Goal: Check status: Check status

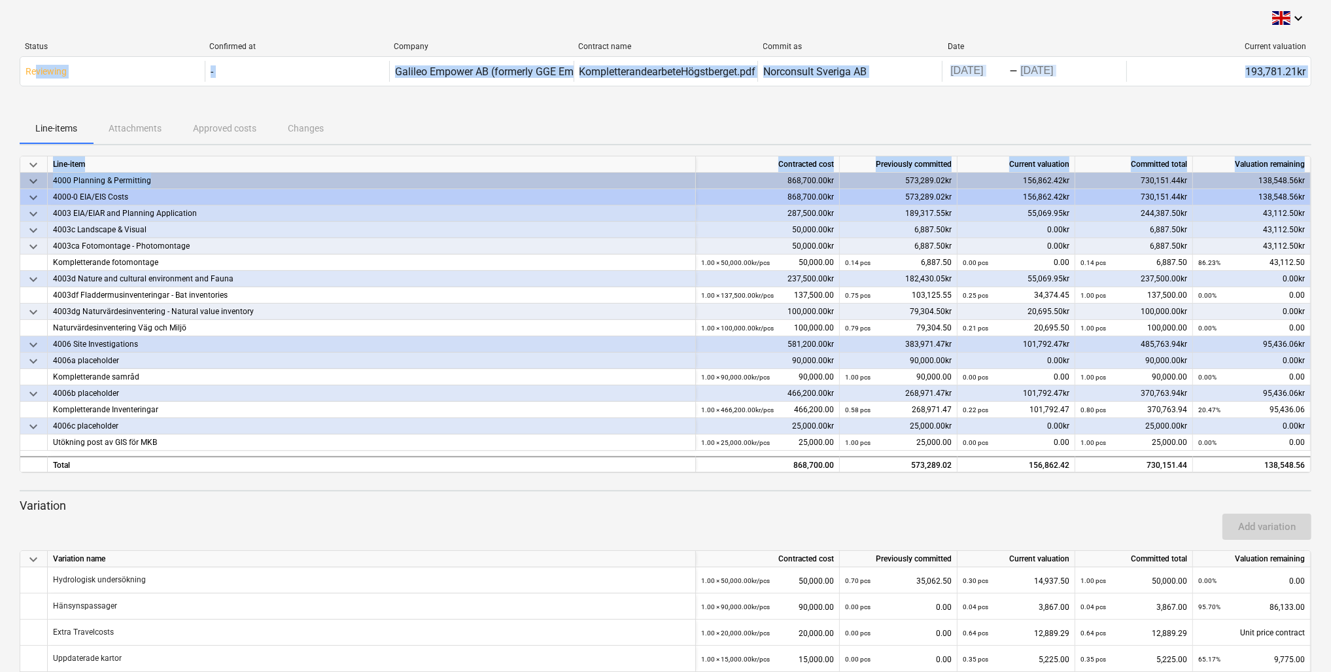
drag, startPoint x: 37, startPoint y: 93, endPoint x: 233, endPoint y: 185, distance: 216.6
click at [253, 182] on div "keyboard_arrow_down Status Confirmed at Company Contract name Commit as Date Cu…" at bounding box center [666, 357] width 1292 height 694
click at [31, 113] on button "Line-items" at bounding box center [56, 128] width 73 height 31
click at [132, 137] on div "Line-items Attachments Approved costs Changes" at bounding box center [666, 128] width 1292 height 31
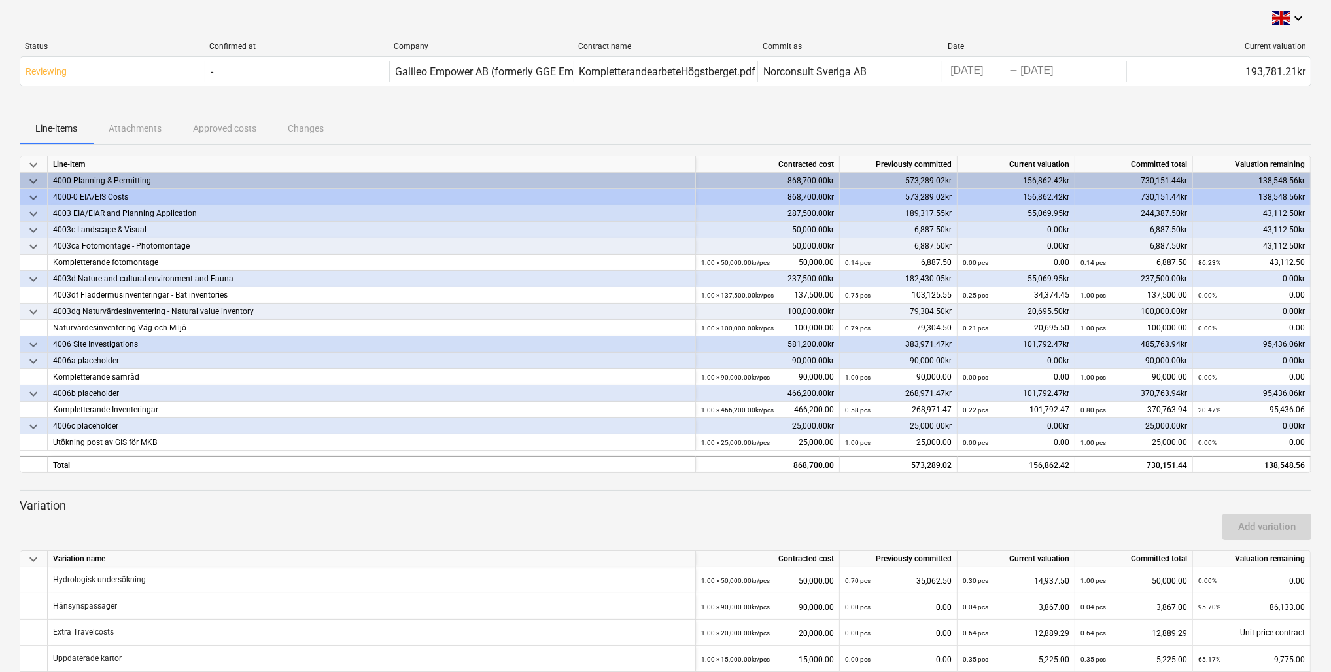
click at [128, 122] on div "Line-items Attachments Approved costs Changes" at bounding box center [666, 128] width 1292 height 31
drag, startPoint x: 313, startPoint y: 479, endPoint x: 222, endPoint y: 557, distance: 120.1
drag, startPoint x: 222, startPoint y: 557, endPoint x: 108, endPoint y: 458, distance: 151.2
click at [108, 457] on div "Total" at bounding box center [372, 464] width 648 height 16
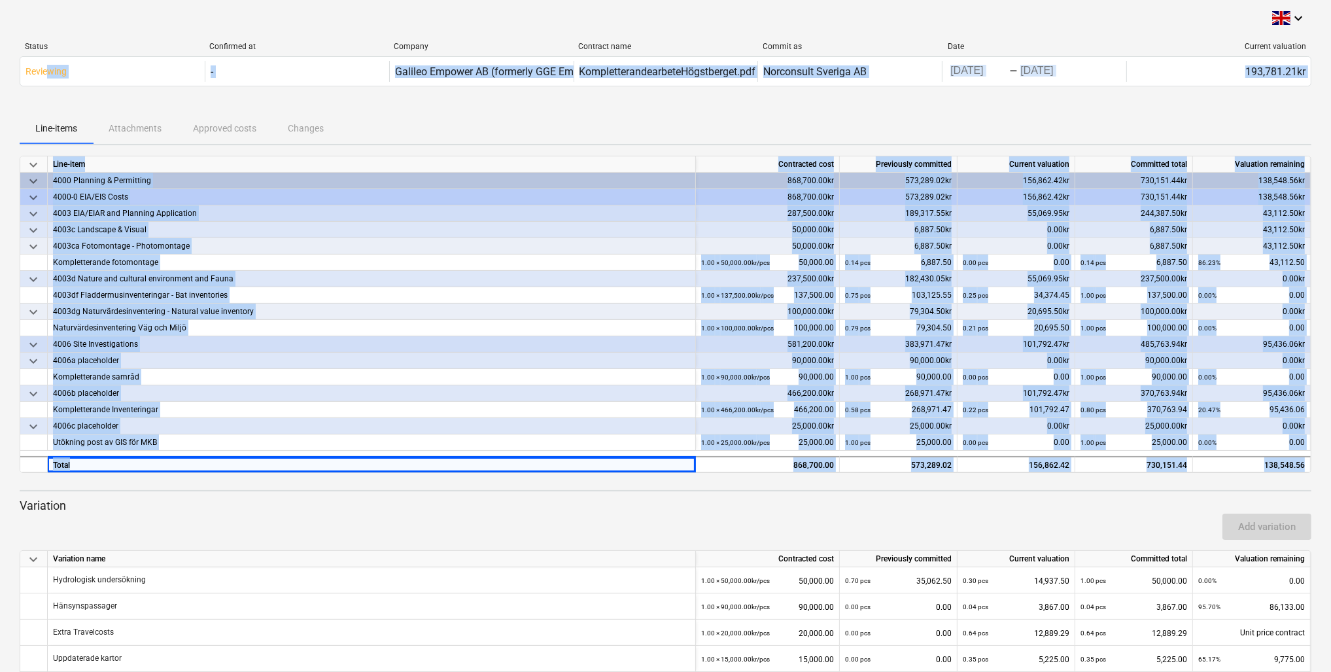
drag, startPoint x: 82, startPoint y: 473, endPoint x: 49, endPoint y: 96, distance: 378.3
click at [47, 97] on div "keyboard_arrow_down Status Confirmed at Company Contract name Commit as Date Cu…" at bounding box center [666, 357] width 1292 height 694
click at [31, 105] on div at bounding box center [666, 107] width 1292 height 10
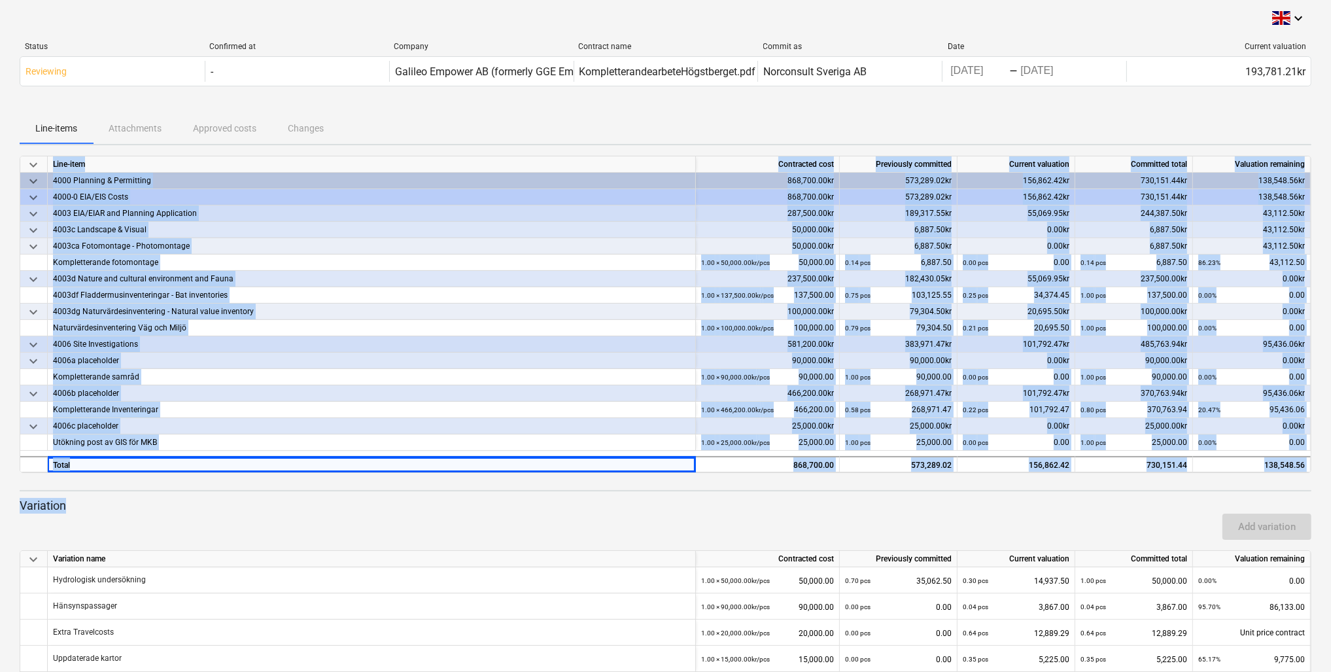
drag, startPoint x: 37, startPoint y: 105, endPoint x: 347, endPoint y: 501, distance: 502.4
click at [347, 458] on div "keyboard_arrow_down Status Confirmed at Company Contract name Commit as Date Cu…" at bounding box center [666, 357] width 1292 height 694
click at [334, 458] on div "keyboard_arrow_down Line-item Contracted cost Previously committed Current valu…" at bounding box center [666, 430] width 1292 height 548
click at [217, 429] on div "4006c placeholder" at bounding box center [371, 426] width 637 height 16
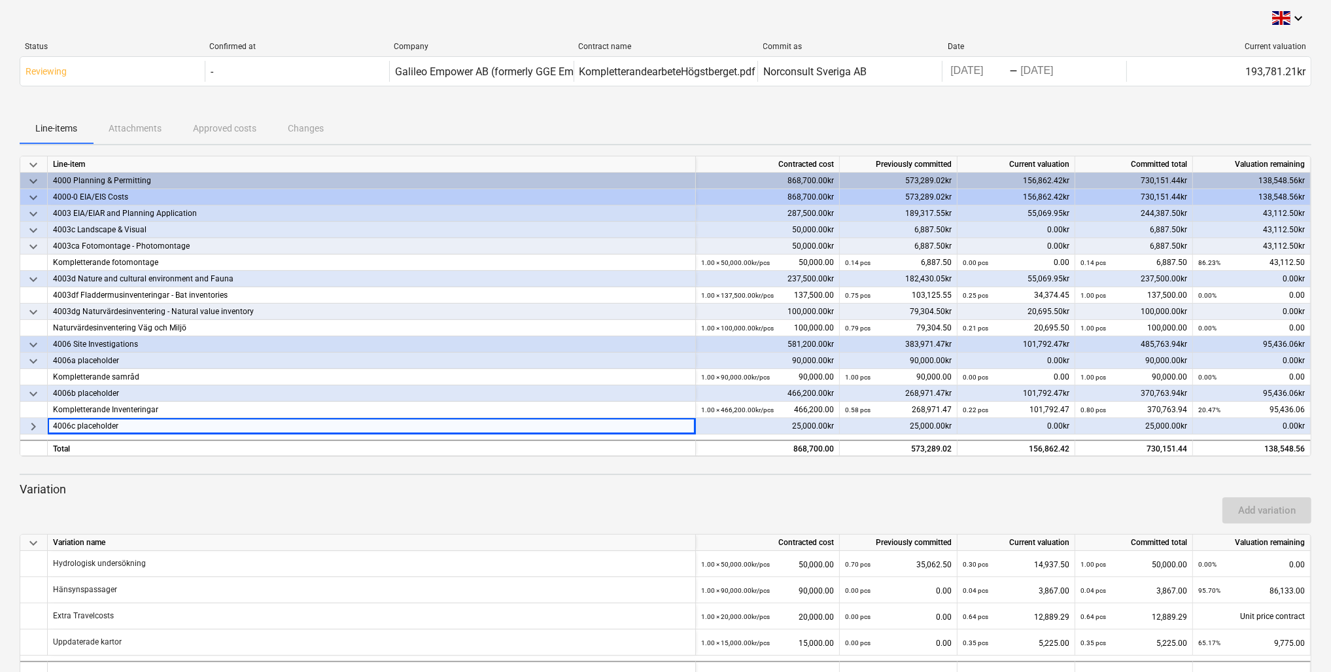
click at [217, 427] on div "4006c placeholder" at bounding box center [371, 426] width 637 height 16
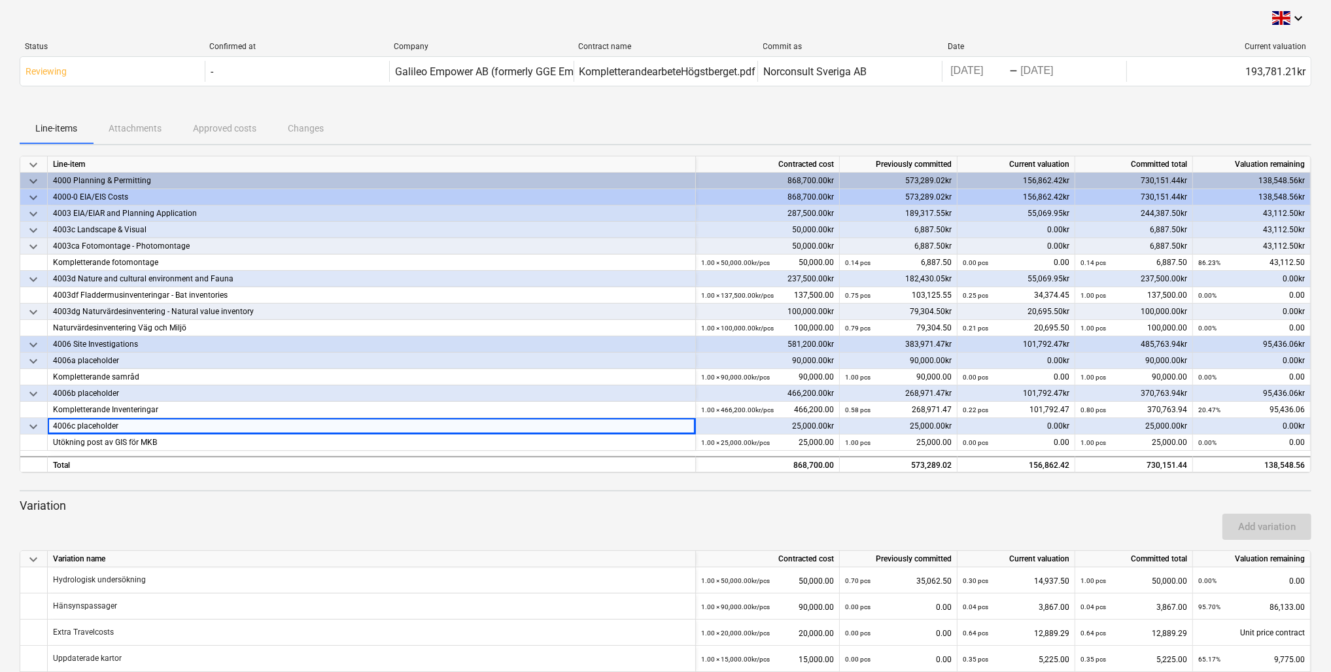
click at [167, 336] on div "4006 Site Investigations" at bounding box center [371, 344] width 637 height 16
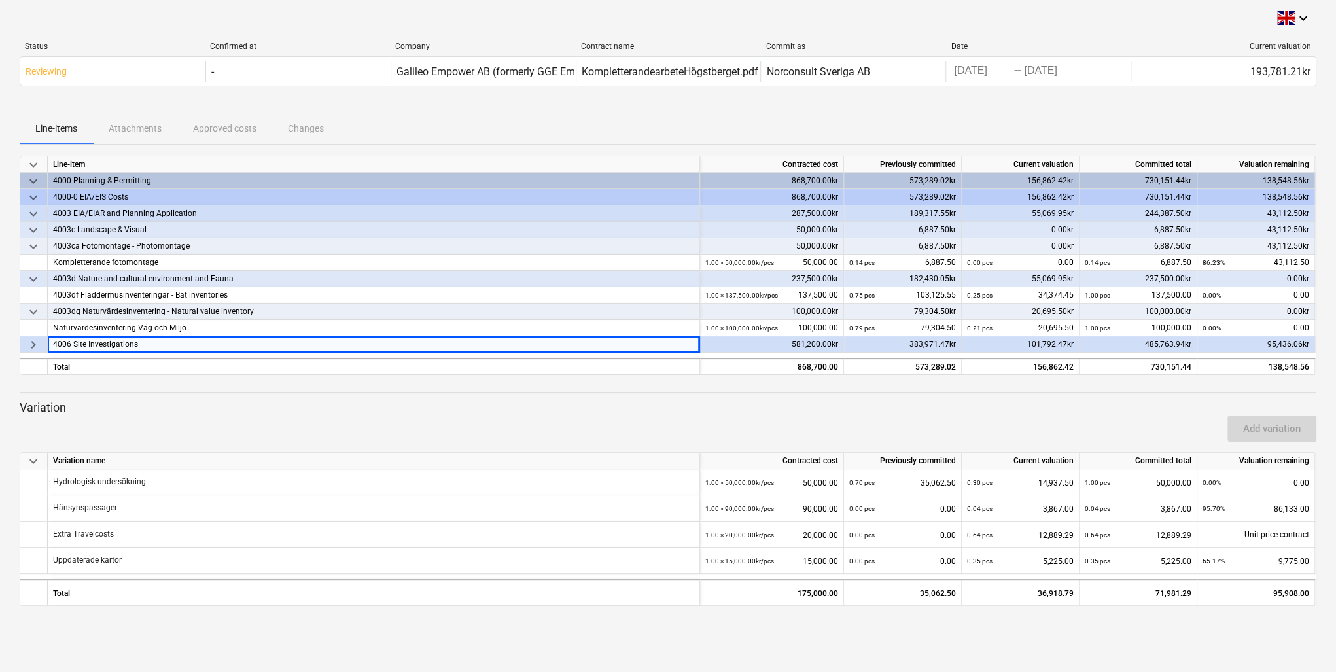
click at [167, 339] on div "4006 Site Investigations" at bounding box center [373, 344] width 641 height 16
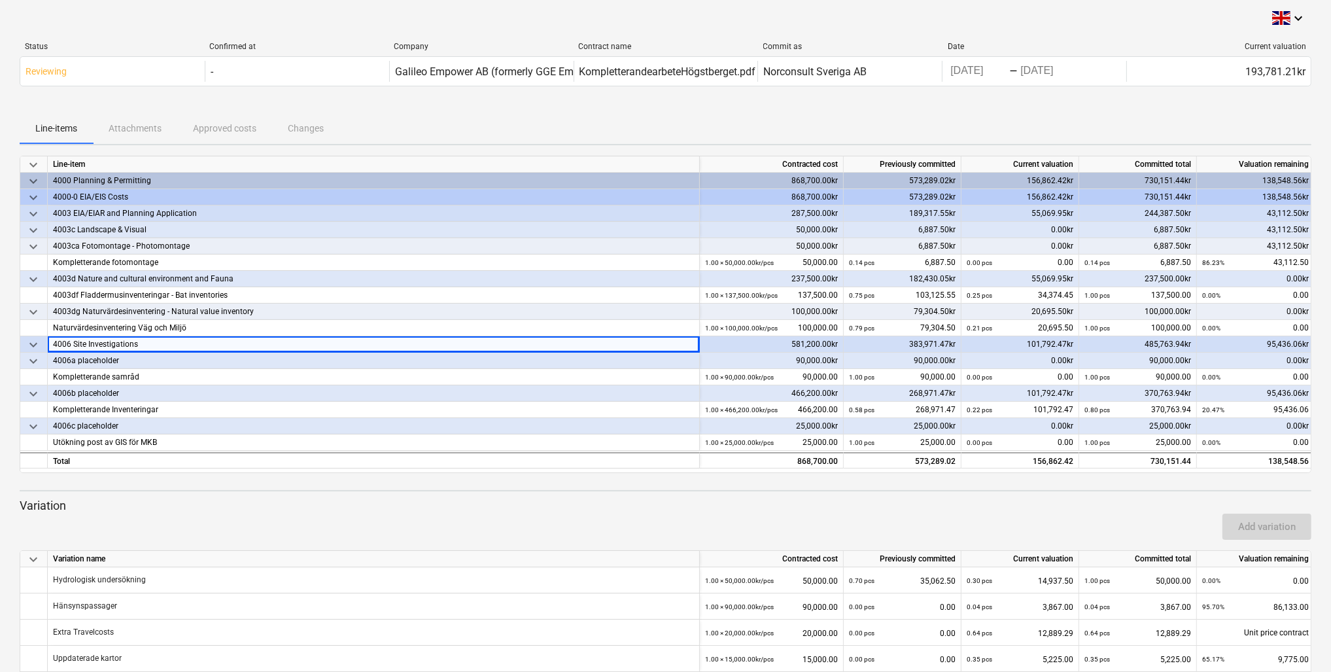
click at [167, 341] on div "4006 Site Investigations" at bounding box center [373, 344] width 641 height 16
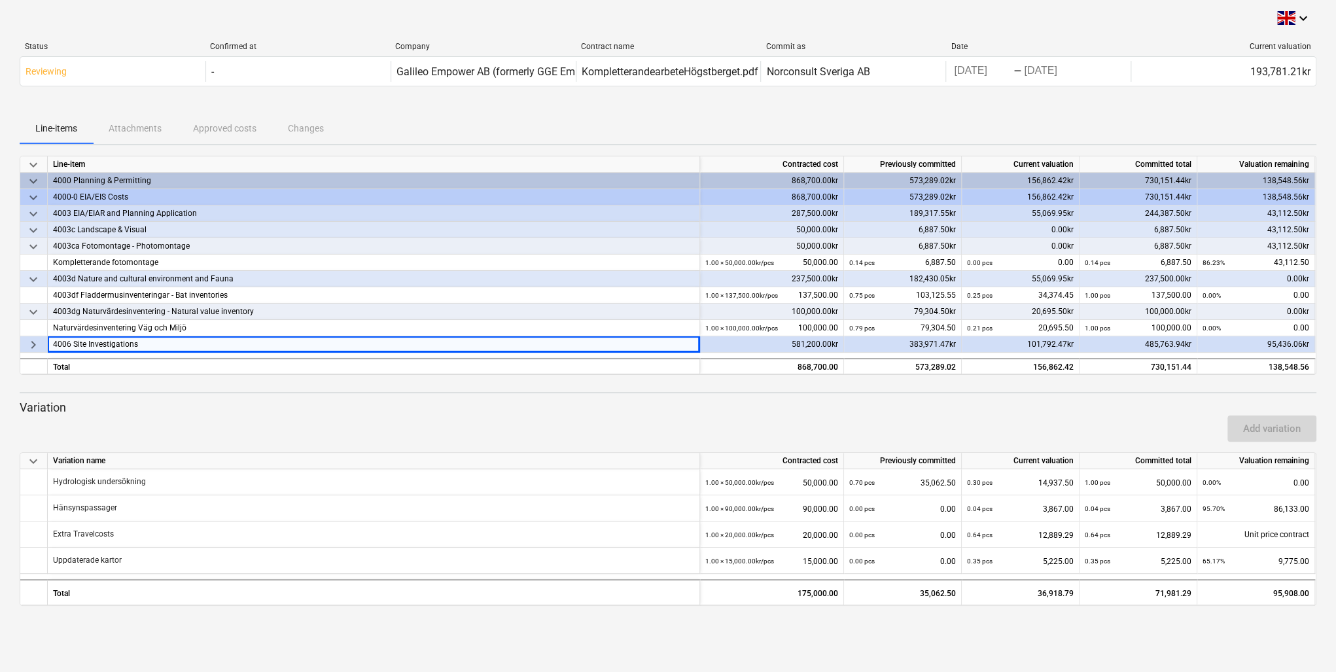
click at [167, 341] on div "4006 Site Investigations" at bounding box center [373, 344] width 641 height 16
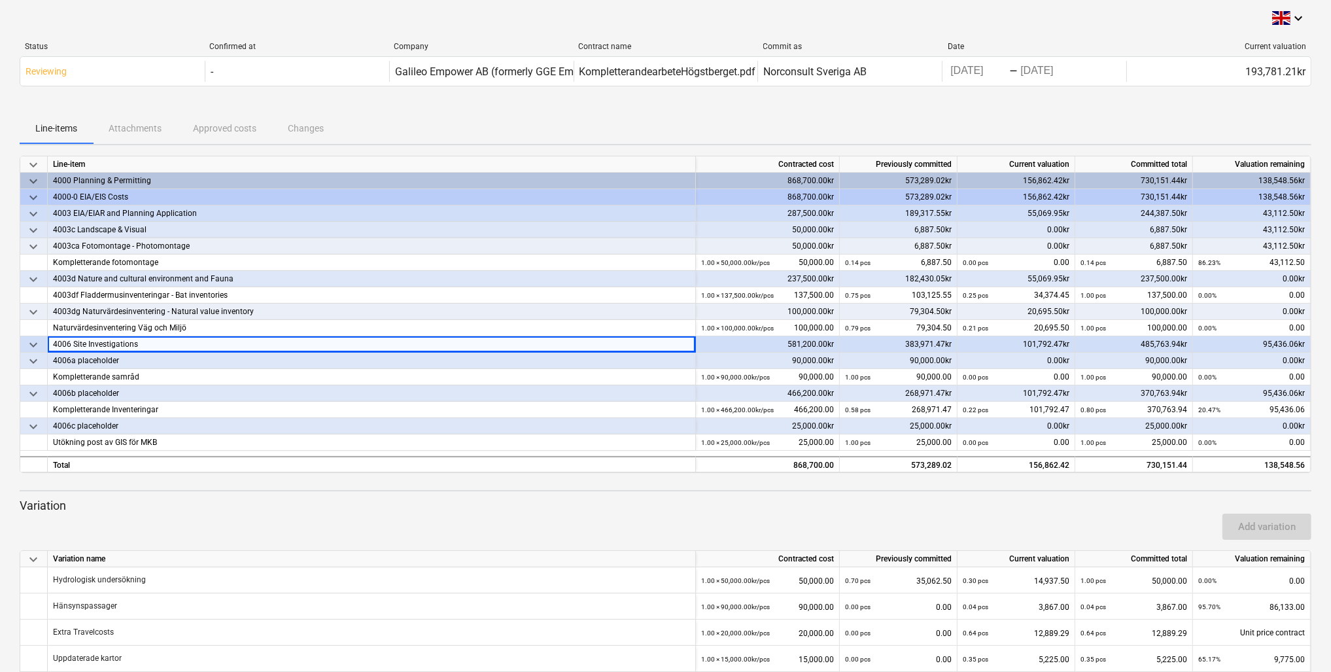
click at [37, 346] on span "keyboard_arrow_down" at bounding box center [34, 345] width 16 height 16
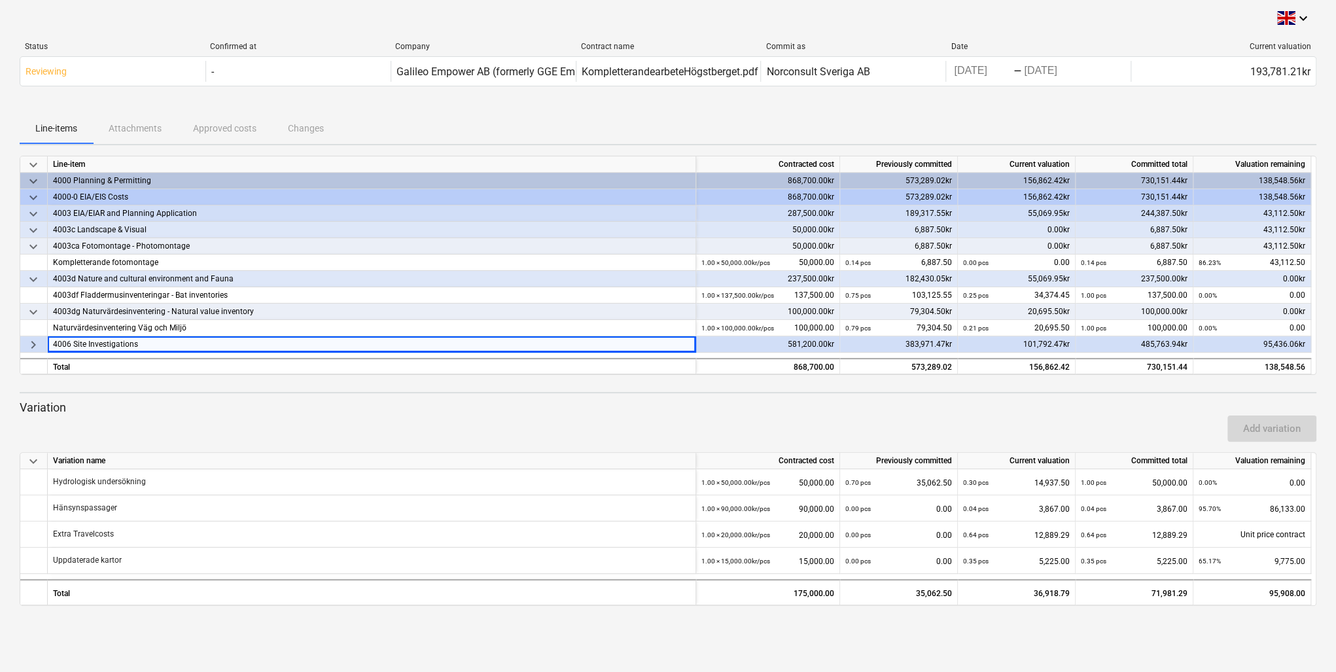
click at [37, 346] on span "keyboard_arrow_right" at bounding box center [34, 345] width 16 height 16
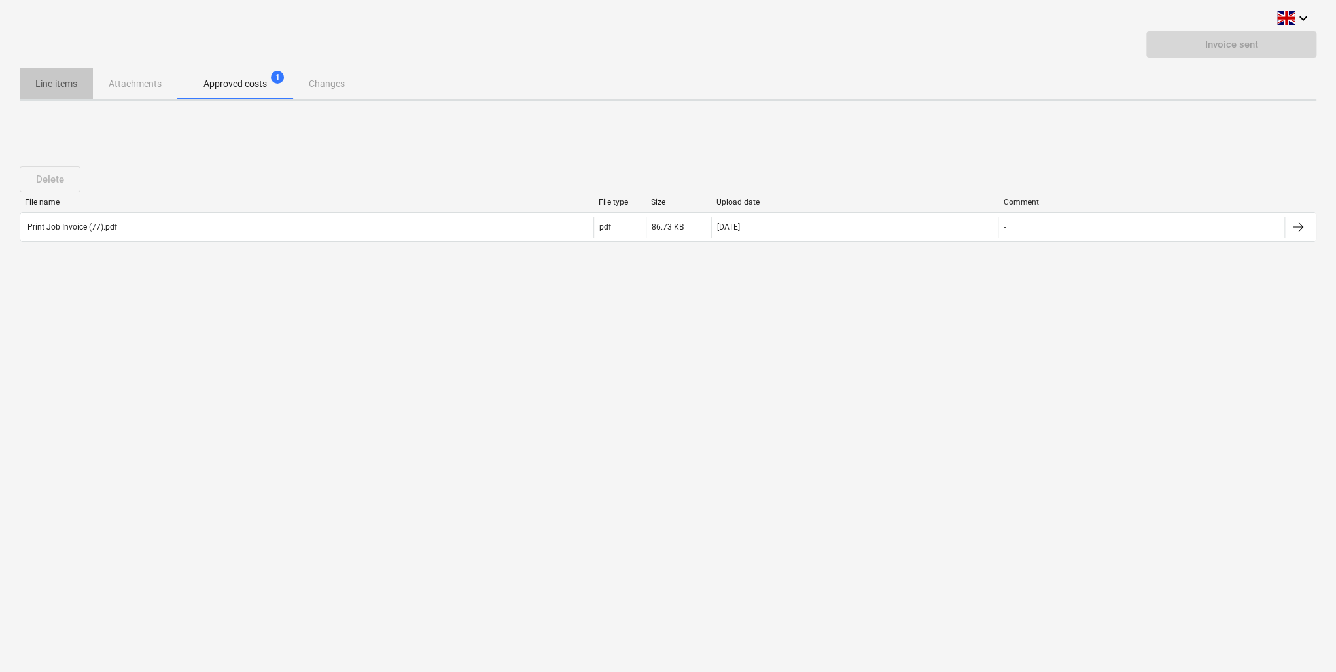
click at [63, 79] on p "Line-items" at bounding box center [56, 84] width 42 height 14
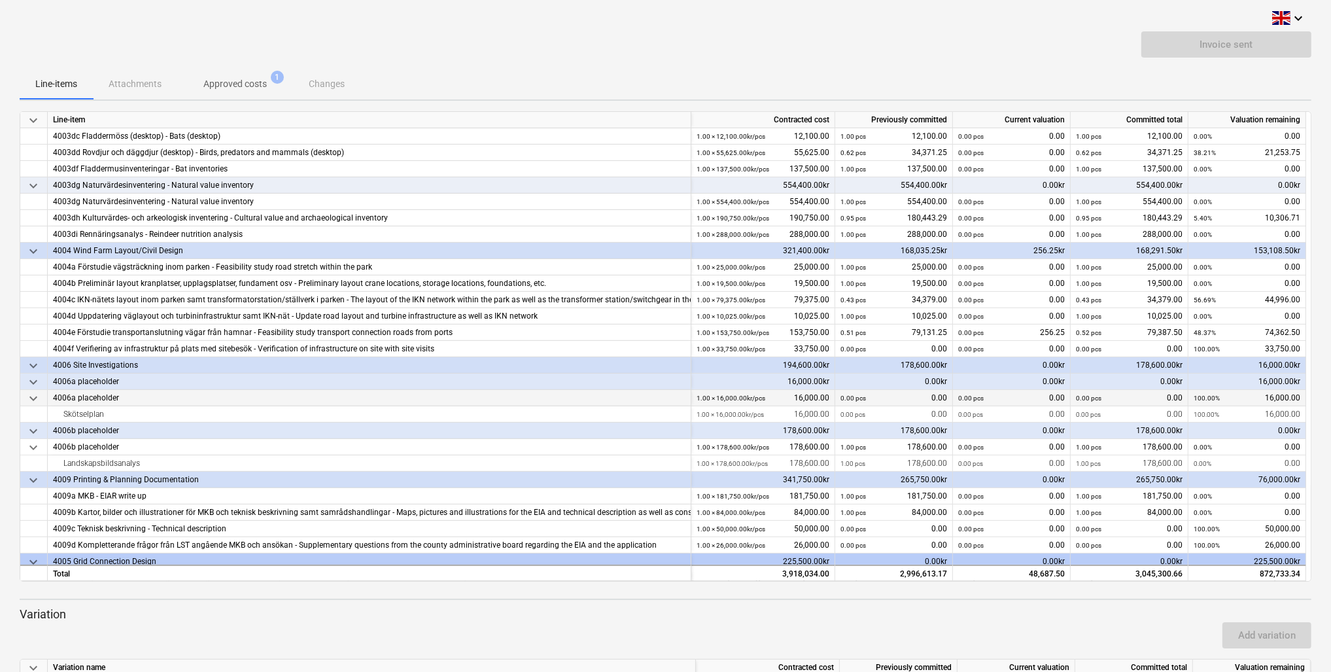
scroll to position [471, 0]
